Goal: Transaction & Acquisition: Book appointment/travel/reservation

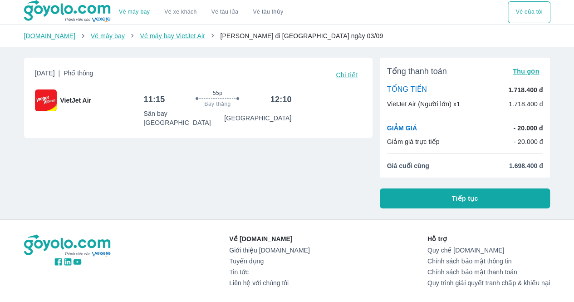
click at [416, 192] on button "Tiếp tục" at bounding box center [465, 198] width 171 height 20
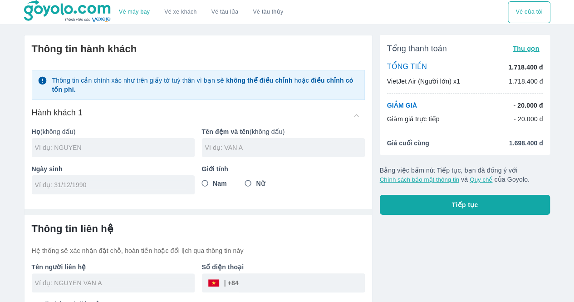
click at [132, 148] on input "text" at bounding box center [115, 147] width 160 height 9
type input "PHUONG"
click at [185, 146] on icon at bounding box center [187, 147] width 7 height 7
click at [164, 148] on input "text" at bounding box center [115, 147] width 160 height 9
type input "VU"
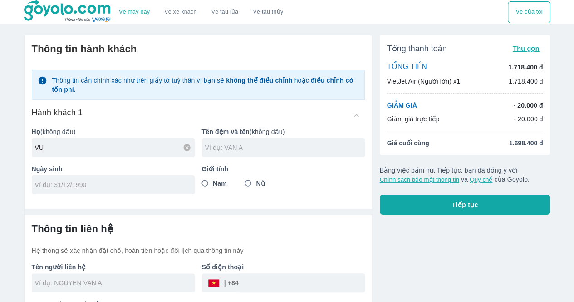
click at [233, 144] on input "text" at bounding box center [285, 147] width 160 height 9
type input "A"
click at [134, 188] on input "tel" at bounding box center [110, 184] width 151 height 9
click at [134, 188] on input "1/2" at bounding box center [110, 184] width 151 height 9
type input "1"
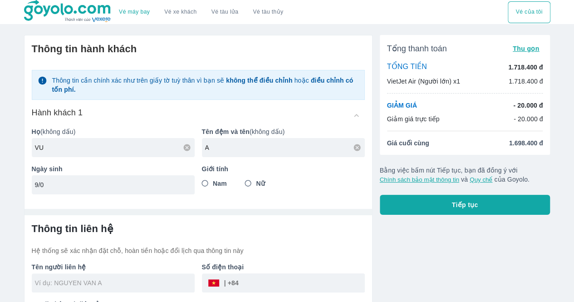
type input "9"
type input "22/21/100"
click at [206, 178] on input "Nam" at bounding box center [205, 183] width 16 height 16
radio input "true"
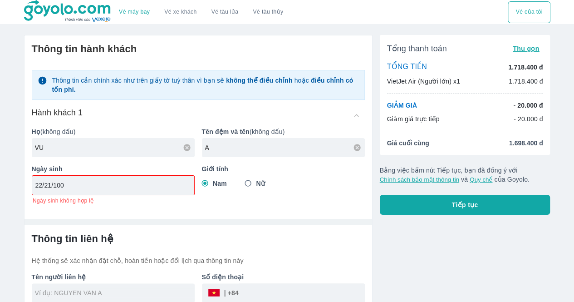
click at [161, 181] on input "22/21/100" at bounding box center [110, 184] width 150 height 9
type input "2"
type input "[DATE]"
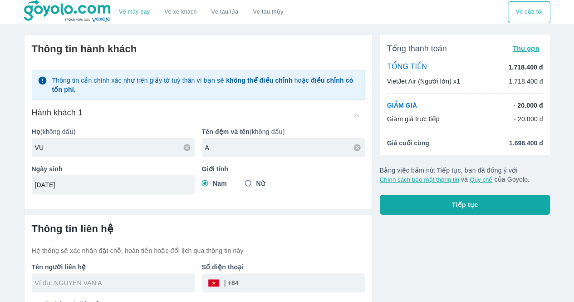
click at [249, 193] on div "Giới tính Nam Nữ" at bounding box center [280, 175] width 170 height 37
click at [420, 205] on button "Tiếp tục" at bounding box center [465, 205] width 171 height 20
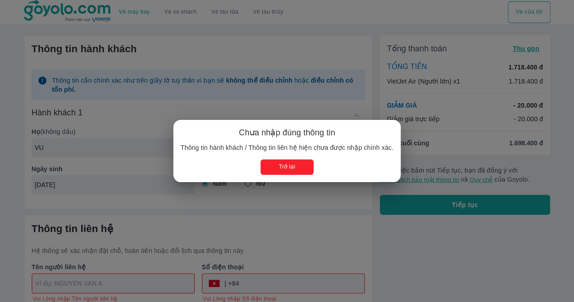
type input "VU A"
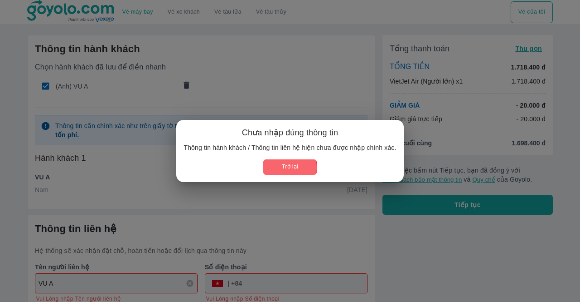
click at [278, 168] on button "Trở lại" at bounding box center [289, 166] width 53 height 15
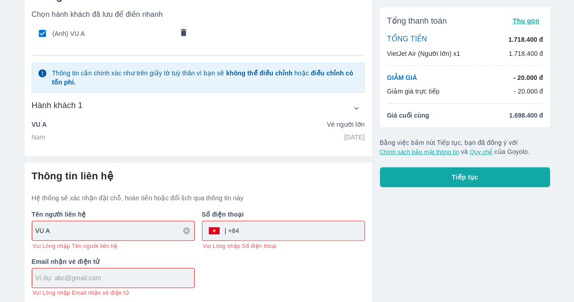
scroll to position [54, 0]
click at [252, 227] on input "tel" at bounding box center [301, 230] width 125 height 22
type input "0965502744"
type input "[PERSON_NAME]"
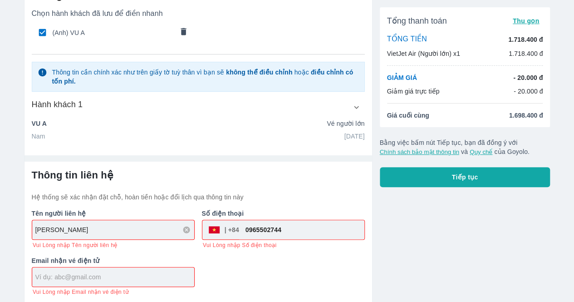
type input "[EMAIL_ADDRESS][DOMAIN_NAME]"
click at [433, 175] on button "Tiếp tục" at bounding box center [465, 177] width 171 height 20
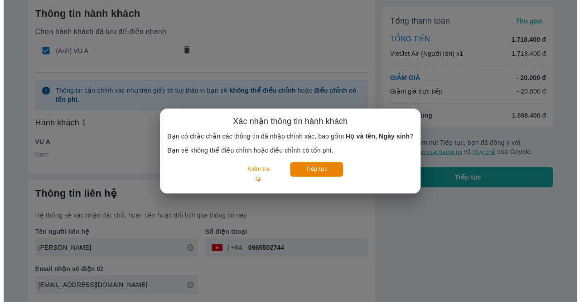
scroll to position [34, 0]
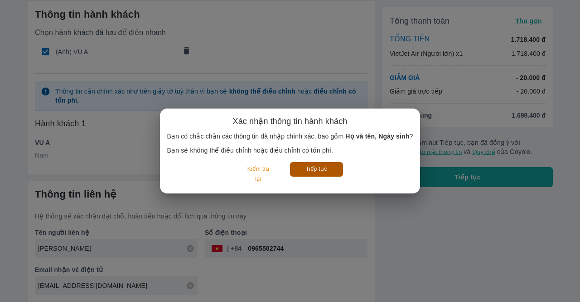
click at [315, 173] on button "Tiếp tục" at bounding box center [316, 169] width 53 height 14
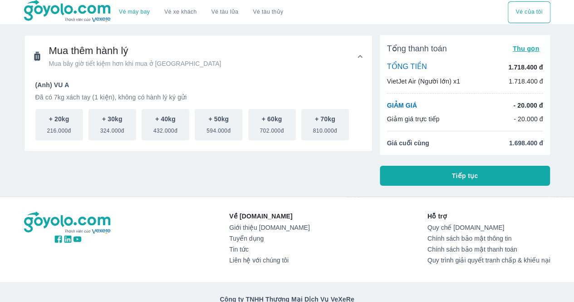
click at [411, 175] on button "Tiếp tục" at bounding box center [465, 176] width 171 height 20
